Goal: Task Accomplishment & Management: Manage account settings

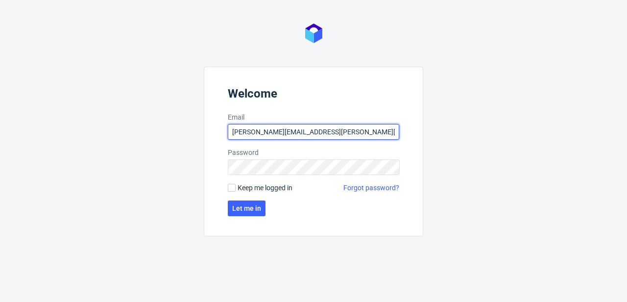
click at [367, 138] on input "[PERSON_NAME][EMAIL_ADDRESS][PERSON_NAME][DOMAIN_NAME]" at bounding box center [313, 132] width 171 height 16
type input "[PERSON_NAME][EMAIL_ADDRESS][PERSON_NAME][DOMAIN_NAME]"
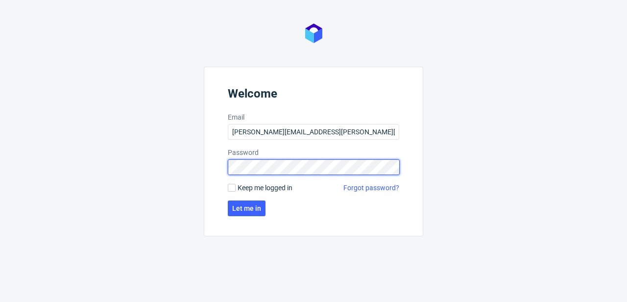
click at [105, 163] on div "Welcome Email [PERSON_NAME][EMAIL_ADDRESS][PERSON_NAME][DOMAIN_NAME] Password K…" at bounding box center [313, 151] width 627 height 302
click button "Let me in" at bounding box center [247, 208] width 38 height 16
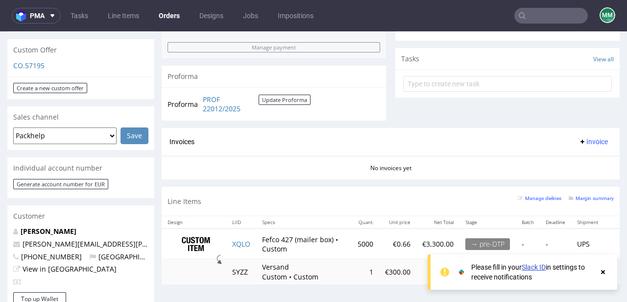
scroll to position [441, 0]
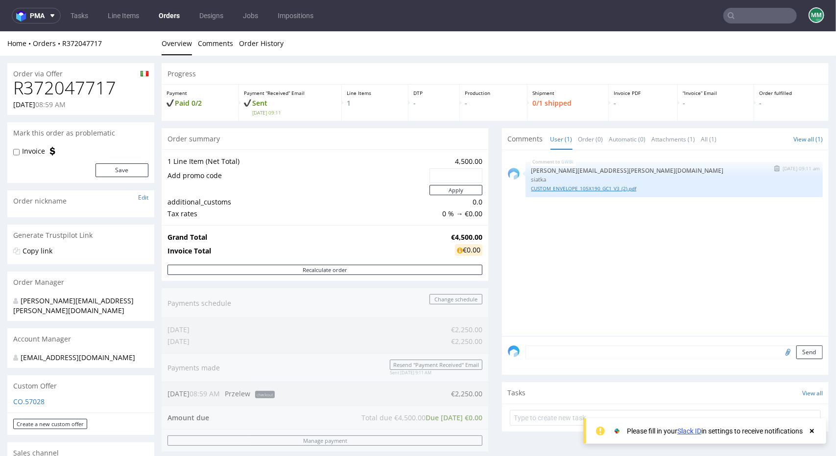
click at [533, 189] on link "CUSTOM_ENVELOPE_105X190_GC1_V3_(2).pdf" at bounding box center [673, 188] width 285 height 7
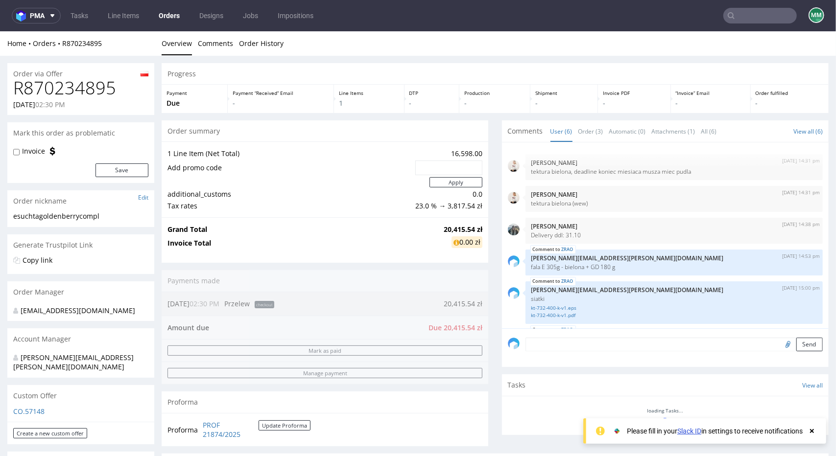
scroll to position [33, 0]
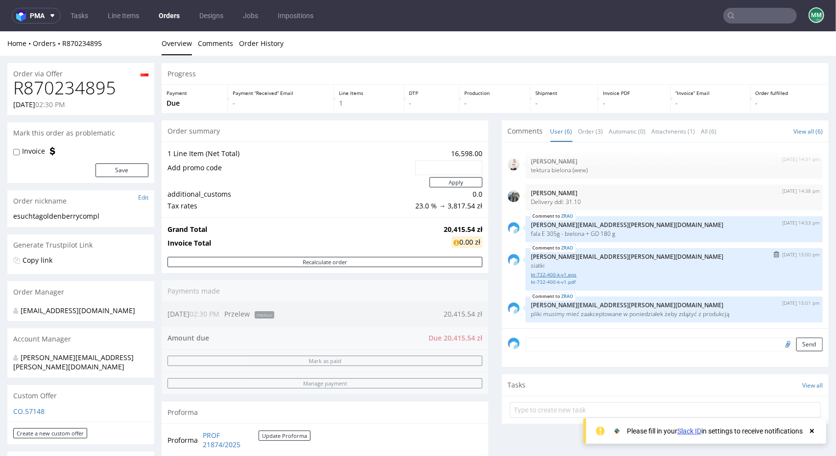
click at [533, 272] on link "kt-732-400-k-v1.eps" at bounding box center [673, 274] width 285 height 7
click at [538, 282] on link "kt-732-400-k-v1.pdf" at bounding box center [673, 281] width 285 height 7
